Goal: Task Accomplishment & Management: Use online tool/utility

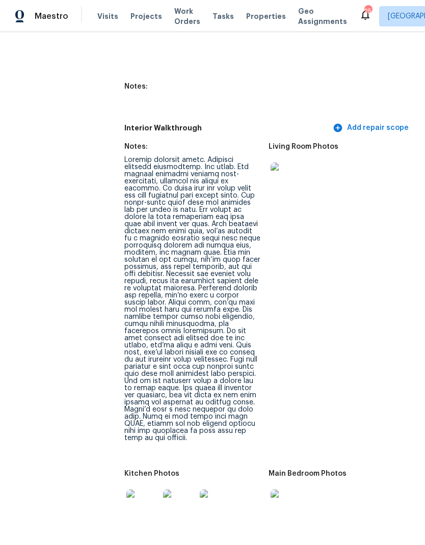
scroll to position [1930, 0]
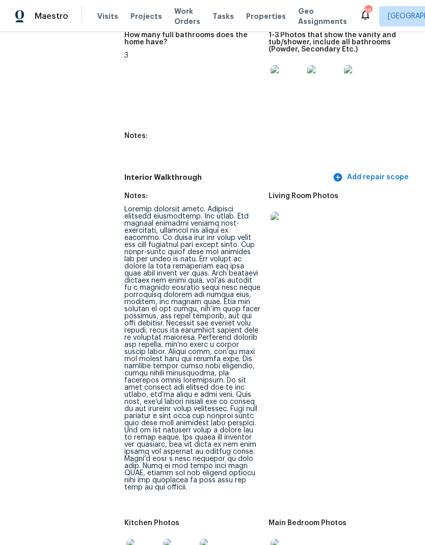
click at [98, 20] on span "Visits" at bounding box center [107, 16] width 21 height 10
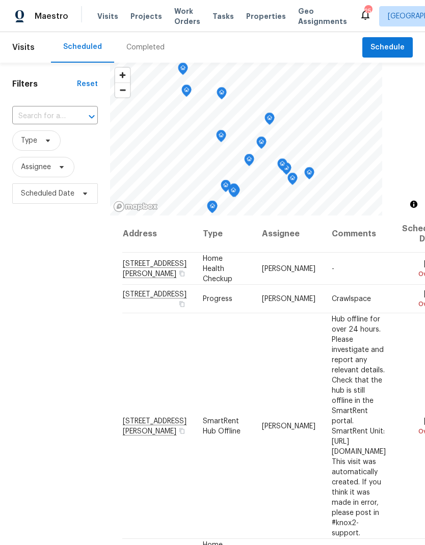
click at [56, 121] on input "text" at bounding box center [40, 117] width 57 height 16
type input "6332"
click at [41, 146] on li "6332 York Dr, Hermitage, TN 37076" at bounding box center [54, 140] width 85 height 17
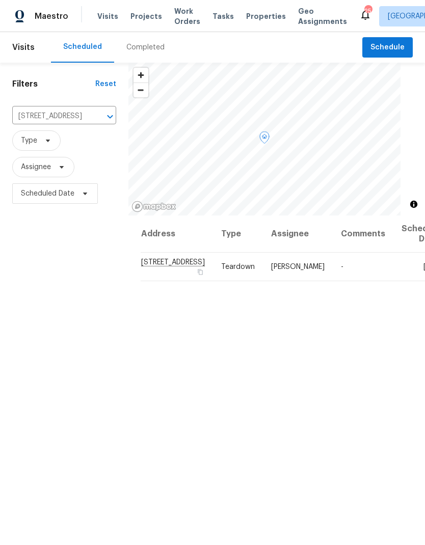
click at [0, 0] on span at bounding box center [0, 0] width 0 height 0
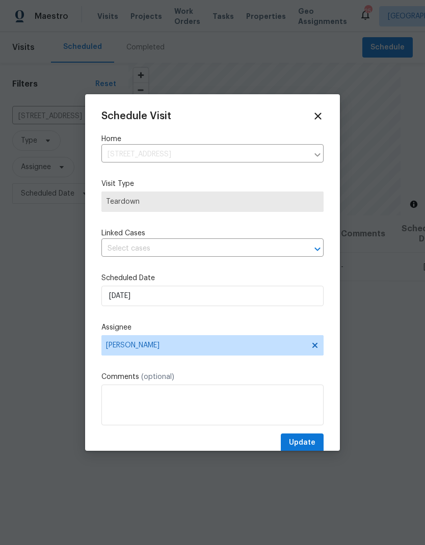
click at [120, 271] on div "Schedule Visit Home 6332 York Dr, Hermitage, TN 37076 ​ Visit Type Teardown Lin…" at bounding box center [212, 282] width 222 height 342
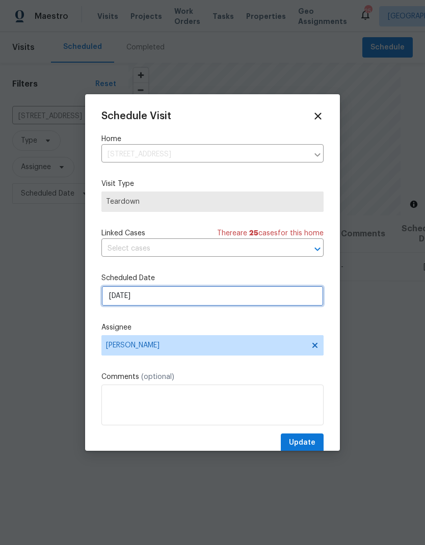
click at [116, 298] on input "10/5/2025" at bounding box center [212, 296] width 222 height 20
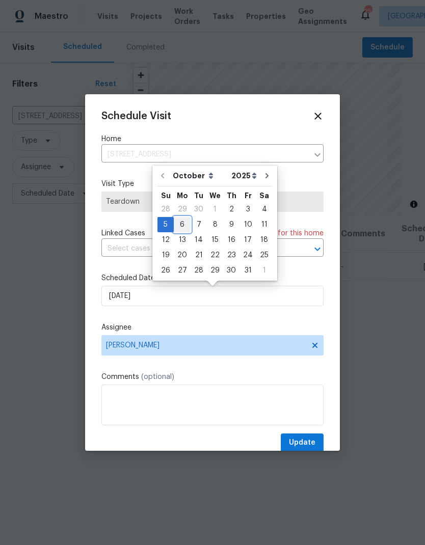
click at [175, 225] on div "6" at bounding box center [182, 225] width 17 height 14
type input "10/6/2025"
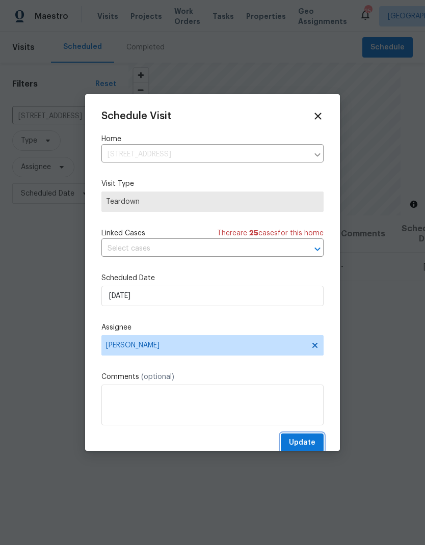
click at [298, 443] on span "Update" at bounding box center [302, 443] width 27 height 13
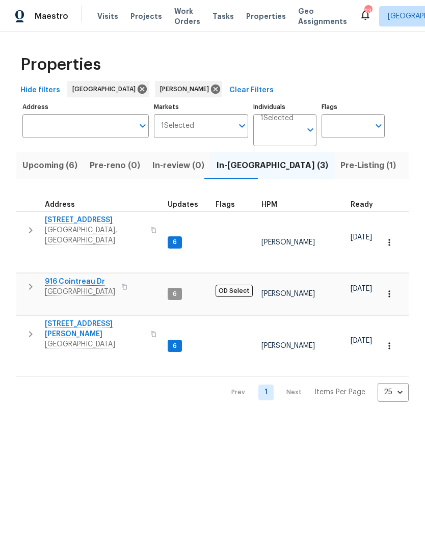
click at [20, 318] on td "[STREET_ADDRESS][PERSON_NAME]" at bounding box center [89, 334] width 147 height 37
click at [30, 328] on icon "button" at bounding box center [30, 334] width 12 height 12
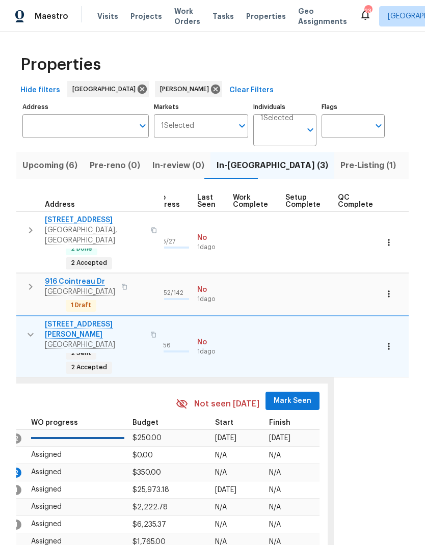
scroll to position [0, 485]
click at [283, 395] on span "Mark Seen" at bounding box center [293, 401] width 38 height 13
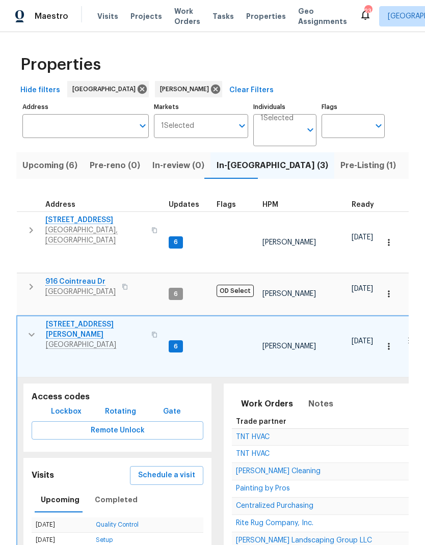
scroll to position [0, 0]
click at [27, 230] on icon "button" at bounding box center [31, 230] width 12 height 12
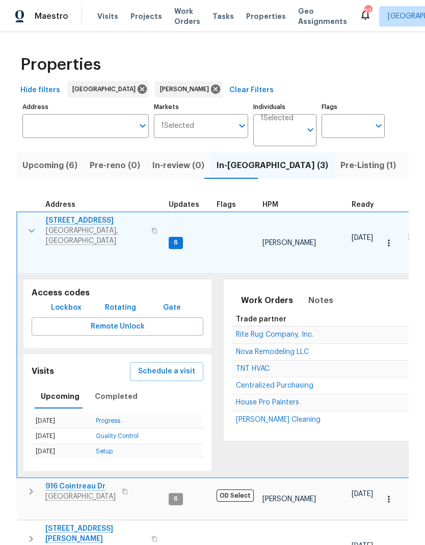
click at [29, 225] on icon "button" at bounding box center [31, 231] width 12 height 12
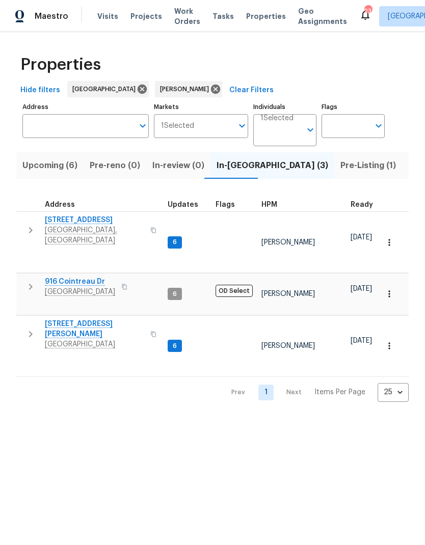
click at [31, 328] on icon "button" at bounding box center [30, 334] width 12 height 12
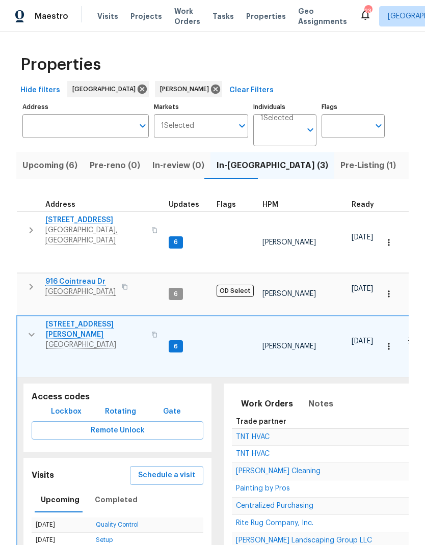
click at [308, 537] on span "[PERSON_NAME] Landscaping Group LLC" at bounding box center [304, 540] width 136 height 7
